Goal: Task Accomplishment & Management: Use online tool/utility

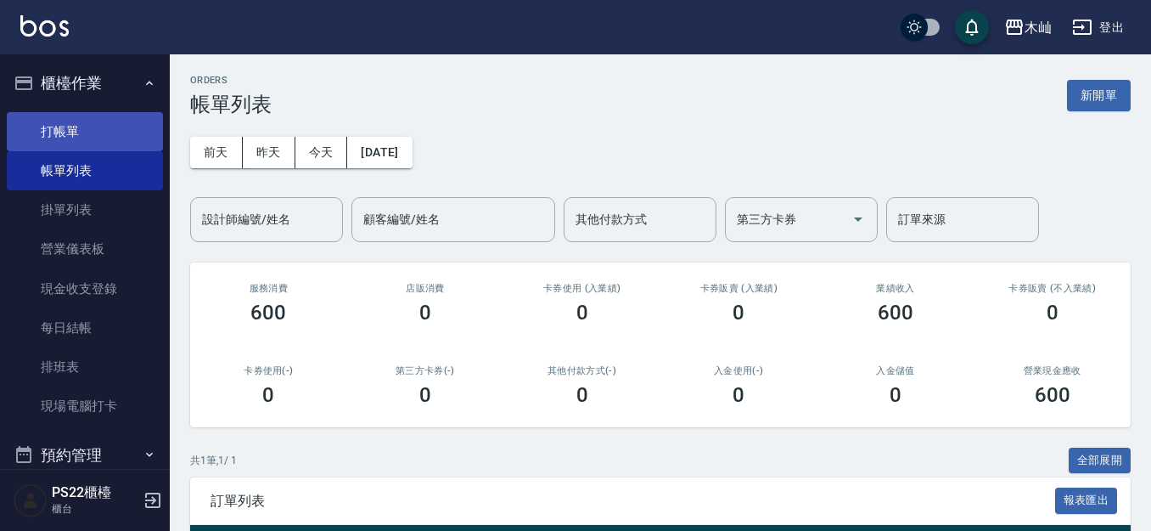
click at [90, 127] on link "打帳單" at bounding box center [85, 131] width 156 height 39
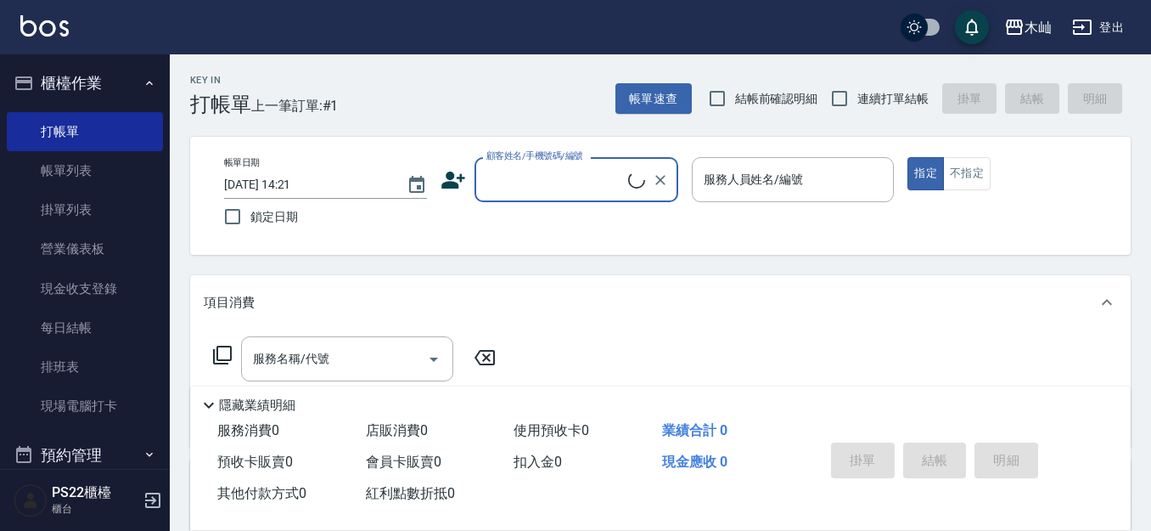
click at [502, 178] on input "顧客姓名/手機號碼/編號" at bounding box center [555, 180] width 146 height 30
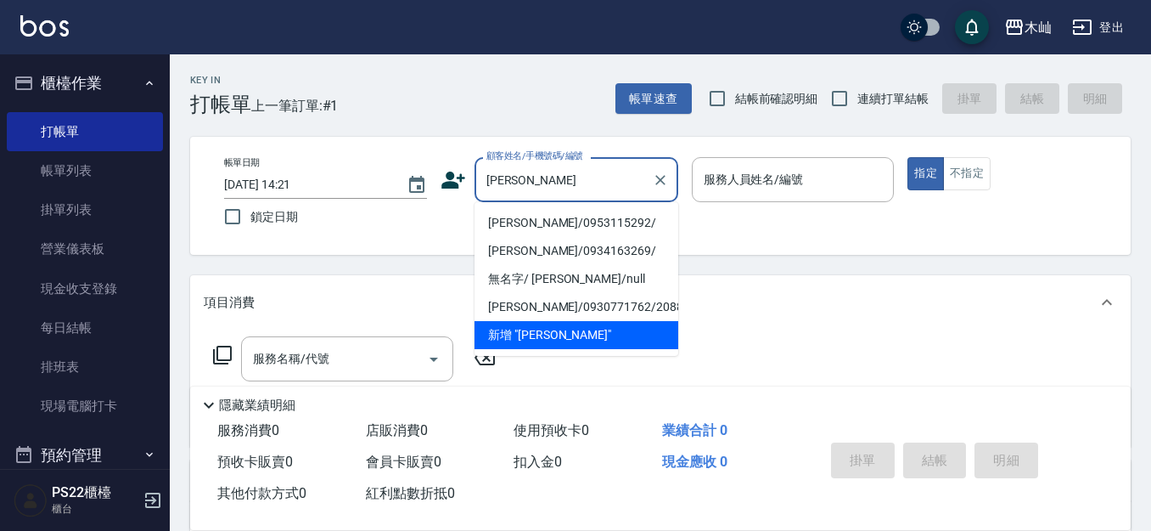
click at [568, 222] on li "[PERSON_NAME]/0953115292/" at bounding box center [577, 223] width 204 height 28
type input "[PERSON_NAME]/0953115292/"
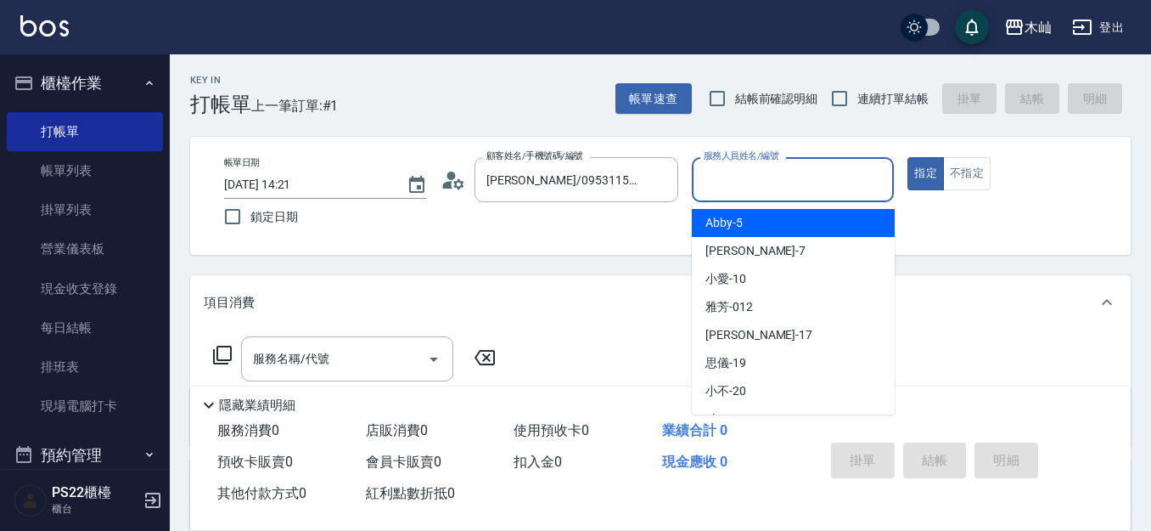
click at [731, 189] on input "服務人員姓名/編號" at bounding box center [794, 180] width 188 height 30
click at [715, 224] on span "Abby -5" at bounding box center [724, 223] width 37 height 18
type input "Abby-5"
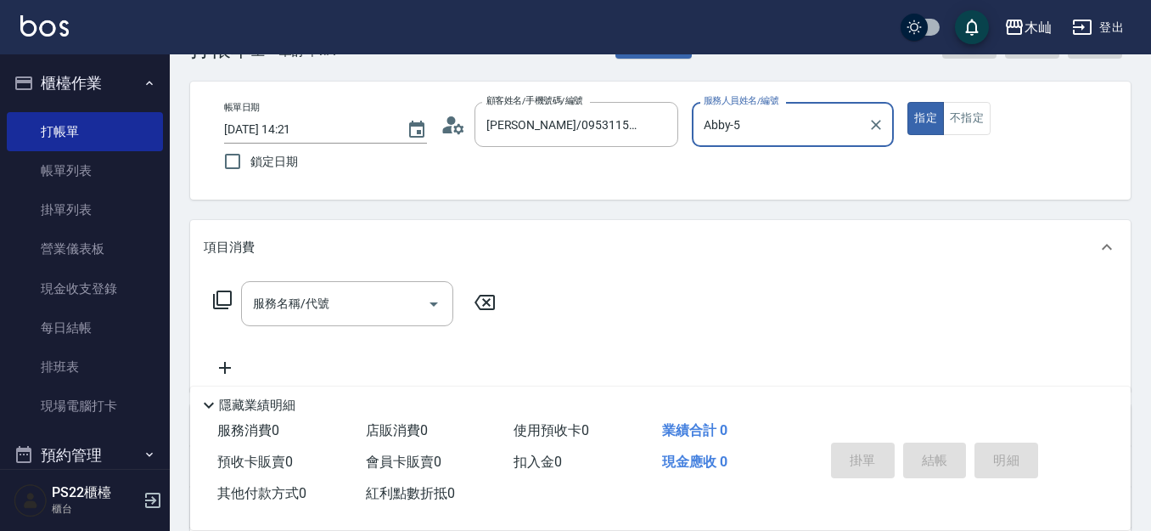
scroll to position [85, 0]
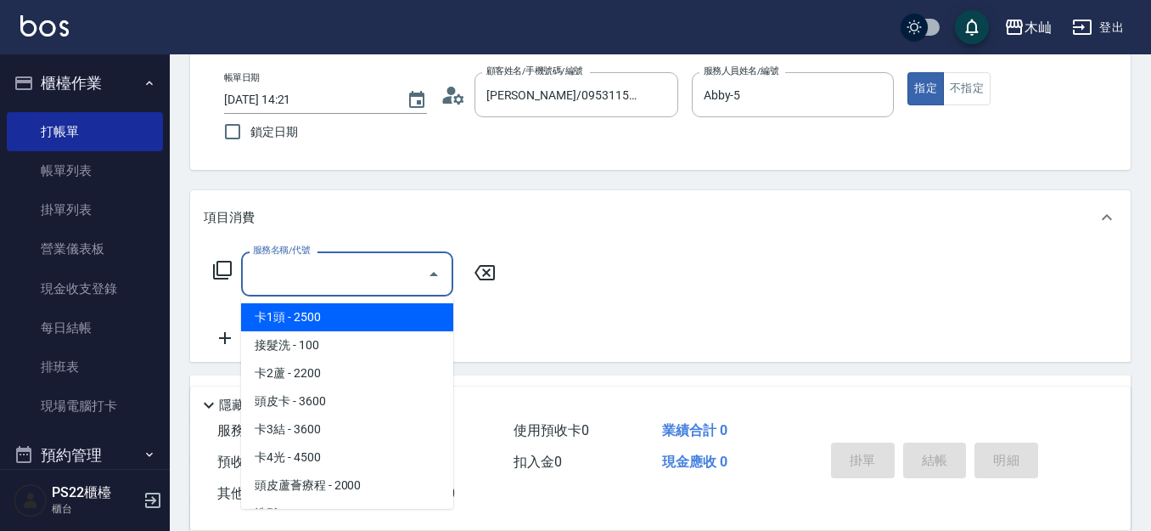
click at [360, 279] on input "服務名稱/代號" at bounding box center [335, 274] width 172 height 30
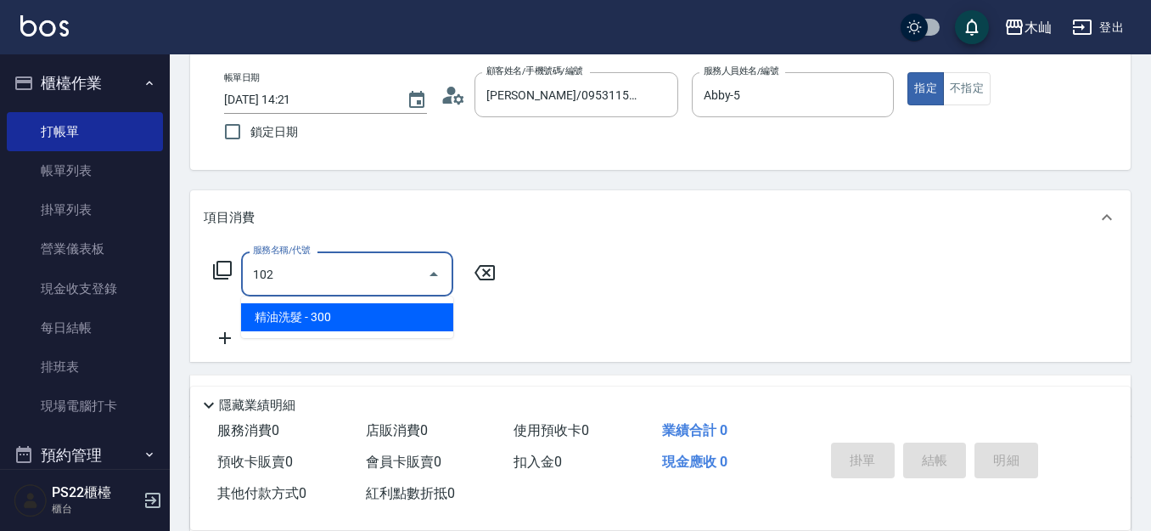
type input "精油洗髮(102)"
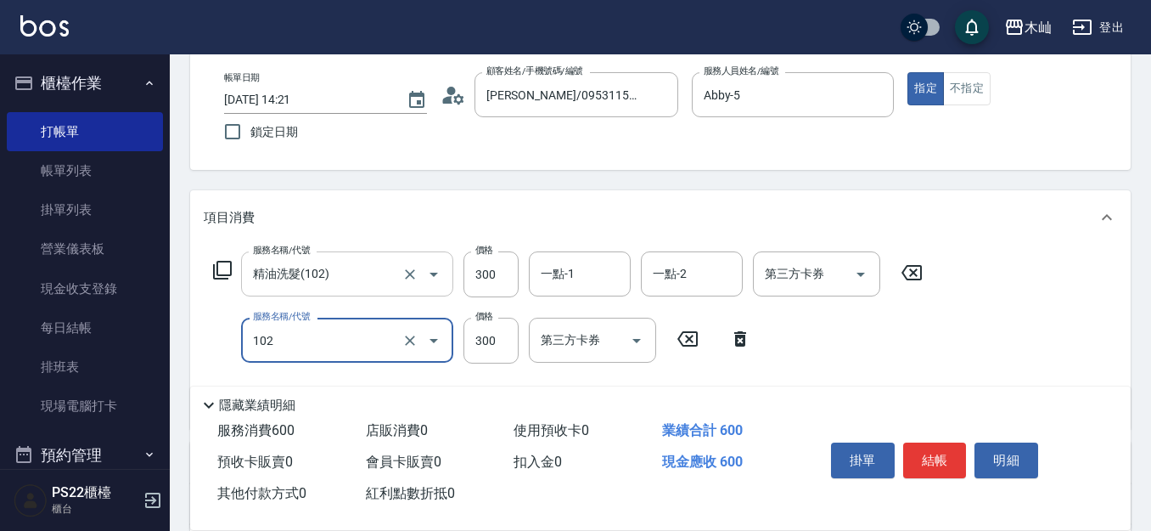
type input "精油洗髮(102)"
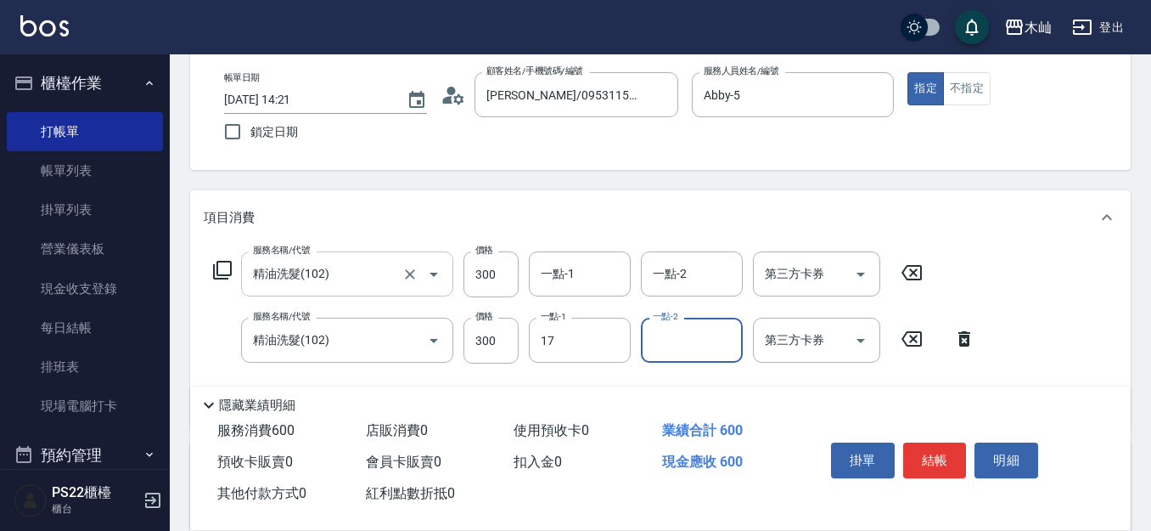
type input "[PERSON_NAME]-17"
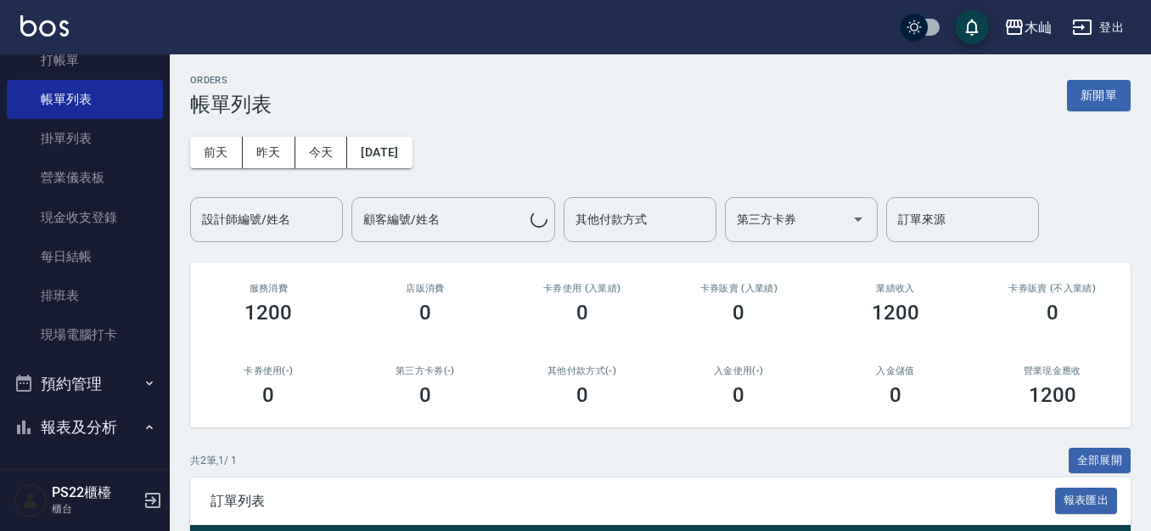
scroll to position [425, 0]
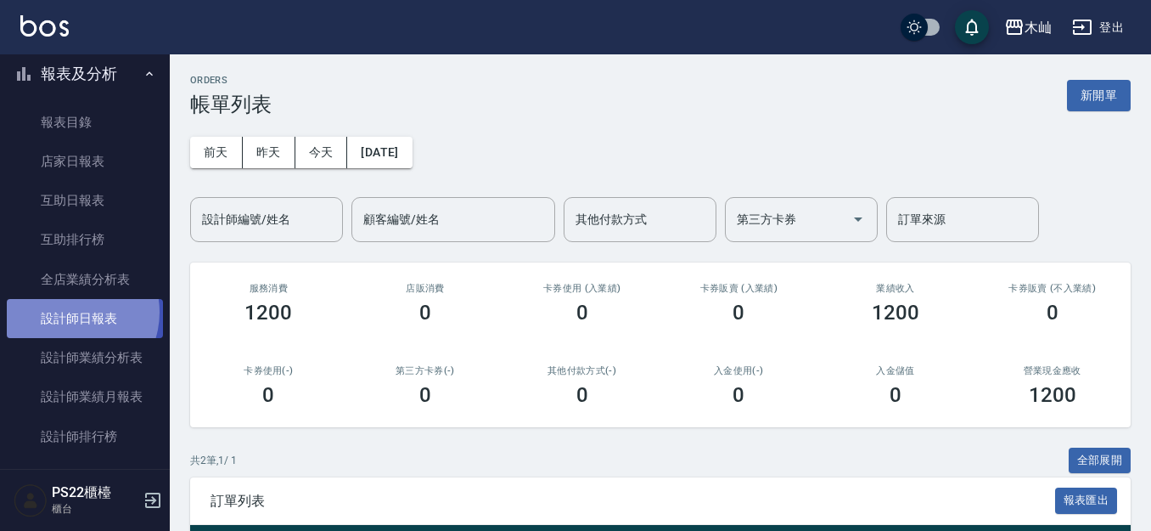
click at [69, 312] on link "設計師日報表" at bounding box center [85, 318] width 156 height 39
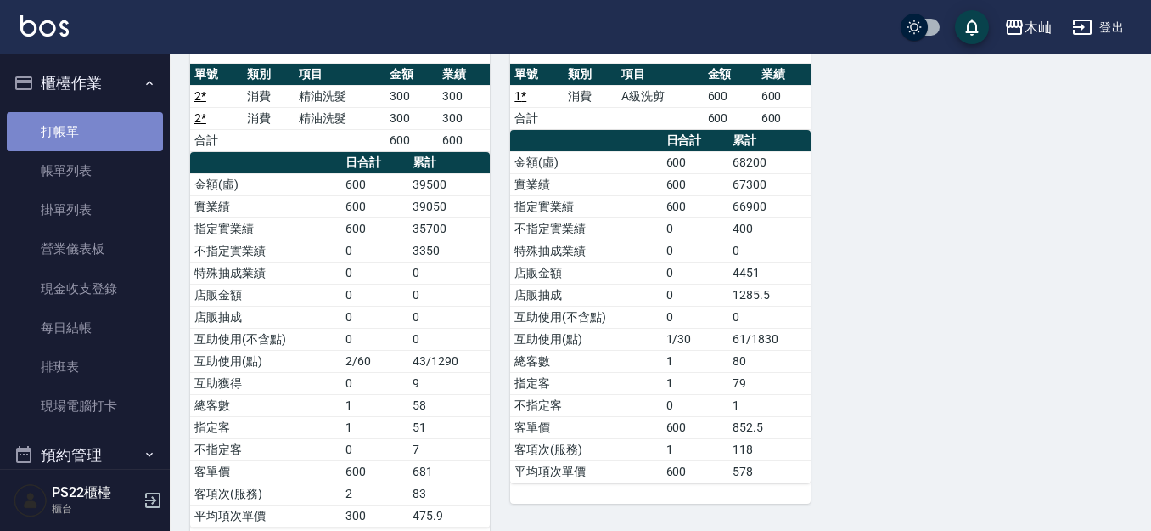
click at [96, 121] on link "打帳單" at bounding box center [85, 131] width 156 height 39
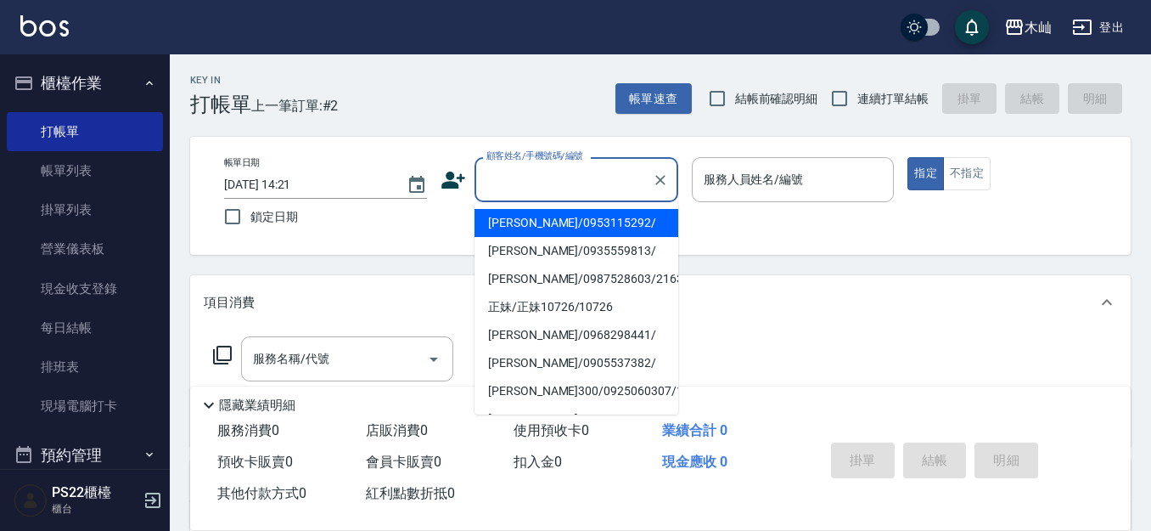
click at [549, 189] on input "顧客姓名/手機號碼/編號" at bounding box center [563, 180] width 163 height 30
